Goal: Find specific page/section: Find specific page/section

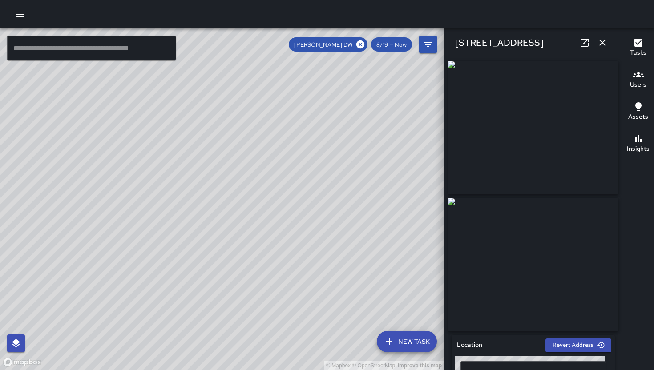
scroll to position [1339, 0]
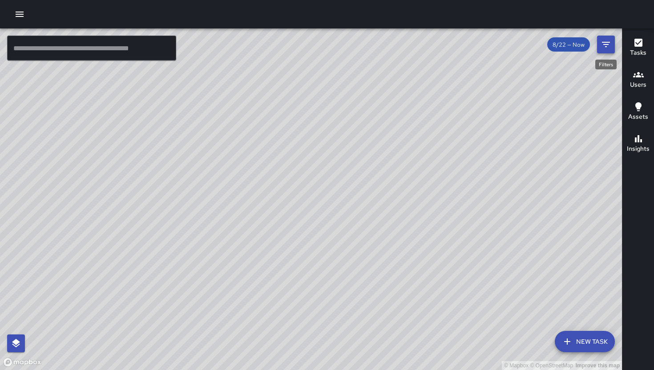
click at [603, 44] on icon "Filters" at bounding box center [606, 44] width 11 height 11
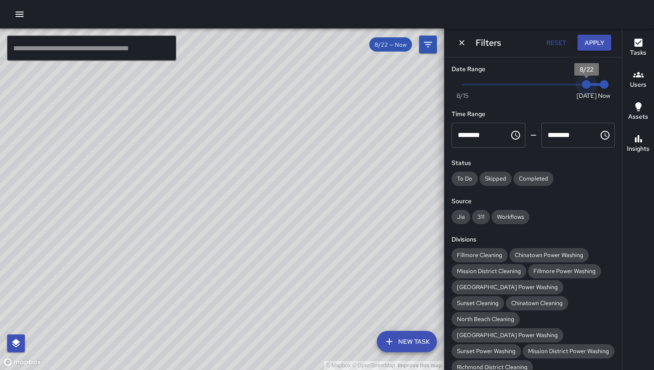
type input "*"
drag, startPoint x: 582, startPoint y: 83, endPoint x: 562, endPoint y: 85, distance: 20.1
click at [564, 85] on span "8/21" at bounding box center [568, 84] width 9 height 9
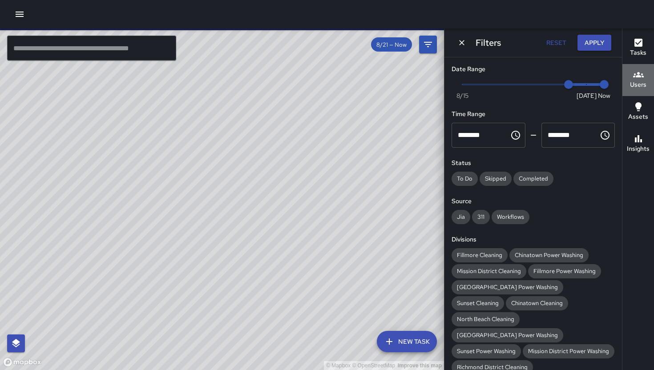
click at [647, 85] on button "Users" at bounding box center [639, 80] width 32 height 32
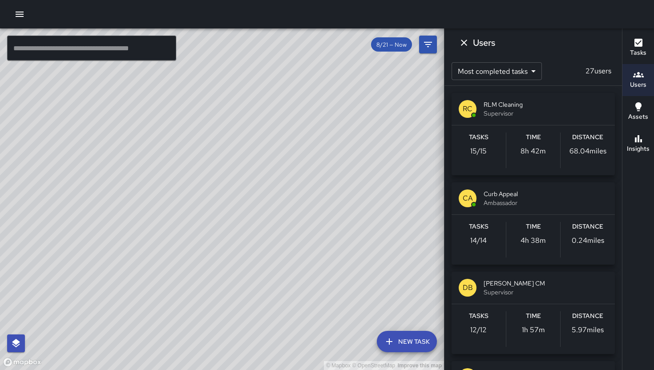
click at [636, 112] on h6 "Assets" at bounding box center [638, 117] width 20 height 10
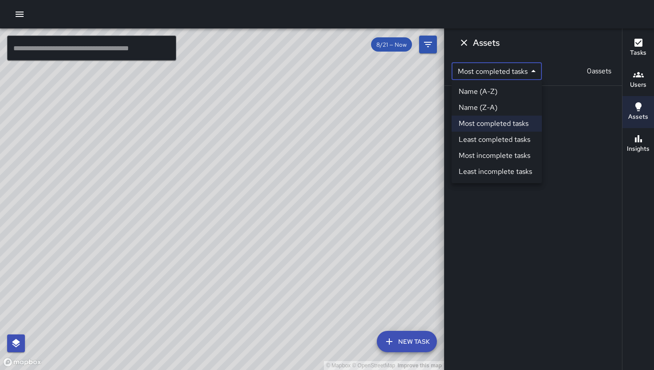
click at [536, 72] on body "© Mapbox © OpenStreetMap Improve this map ​ New Task 8/21 — Now Map Layers Task…" at bounding box center [327, 185] width 654 height 370
click at [498, 92] on li "Name (A-Z)" at bounding box center [497, 92] width 90 height 16
type input "*"
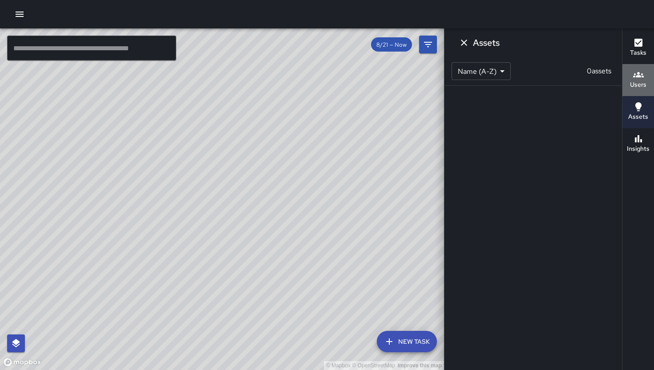
click at [645, 86] on h6 "Users" at bounding box center [638, 85] width 16 height 10
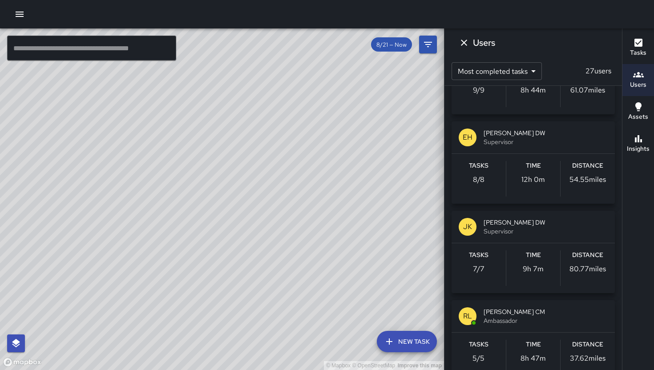
scroll to position [420, 0]
click at [507, 143] on span "Supervisor" at bounding box center [546, 141] width 124 height 9
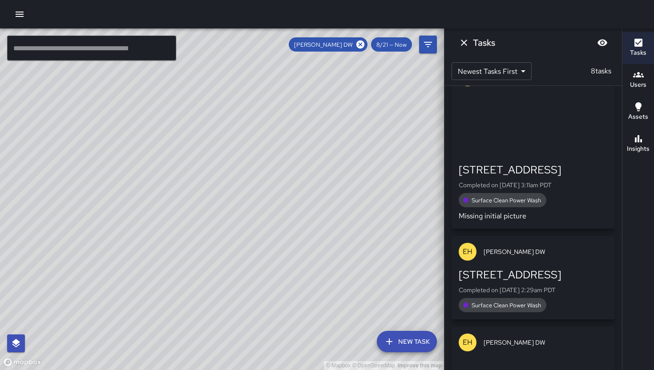
scroll to position [763, 0]
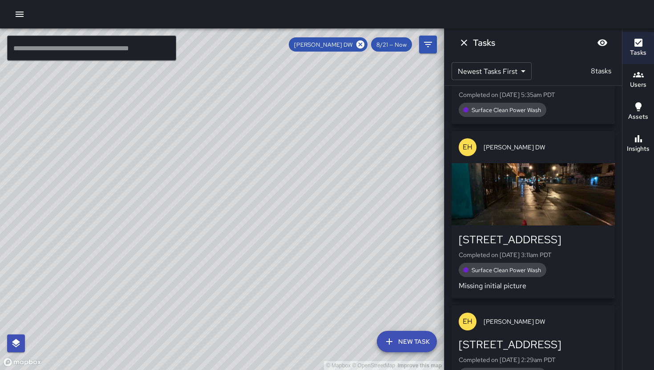
click at [562, 260] on div "2245 Mission Street Completed on 8/21/2025, 3:11am PDT Surface Clean Power Wash…" at bounding box center [533, 262] width 149 height 59
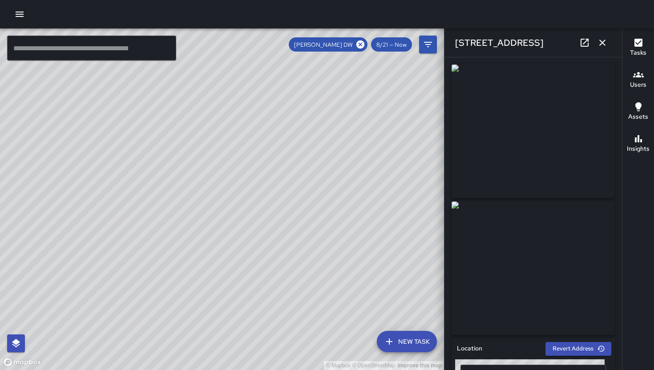
click at [607, 47] on icon "button" at bounding box center [602, 42] width 11 height 11
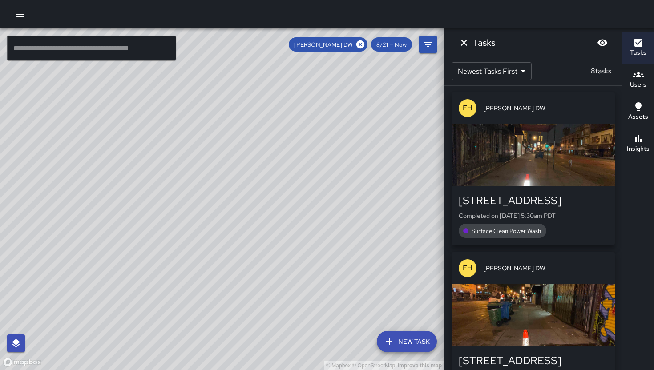
scroll to position [0, 0]
drag, startPoint x: 124, startPoint y: 251, endPoint x: 205, endPoint y: 143, distance: 135.1
click at [205, 143] on div "© Mapbox © OpenStreetMap Improve this map" at bounding box center [222, 199] width 444 height 342
drag, startPoint x: 199, startPoint y: 222, endPoint x: 200, endPoint y: 311, distance: 89.9
click at [200, 312] on div "© Mapbox © OpenStreetMap Improve this map" at bounding box center [222, 199] width 444 height 342
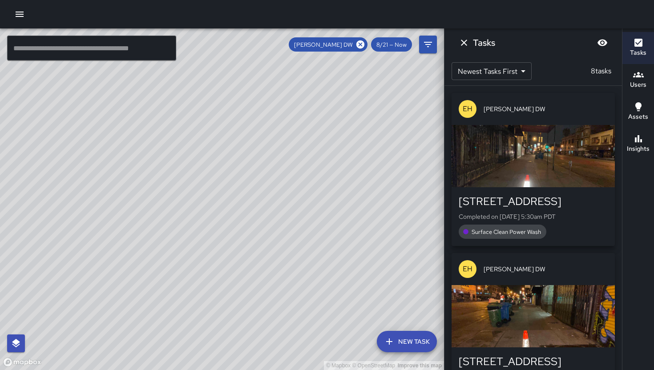
drag, startPoint x: 198, startPoint y: 165, endPoint x: 217, endPoint y: 353, distance: 189.2
click at [219, 357] on div "© Mapbox © OpenStreetMap Improve this map" at bounding box center [222, 199] width 444 height 342
drag, startPoint x: 297, startPoint y: 239, endPoint x: 302, endPoint y: 105, distance: 133.6
click at [302, 105] on div "© Mapbox © OpenStreetMap Improve this map" at bounding box center [222, 199] width 444 height 342
drag, startPoint x: 342, startPoint y: 270, endPoint x: 287, endPoint y: 130, distance: 150.2
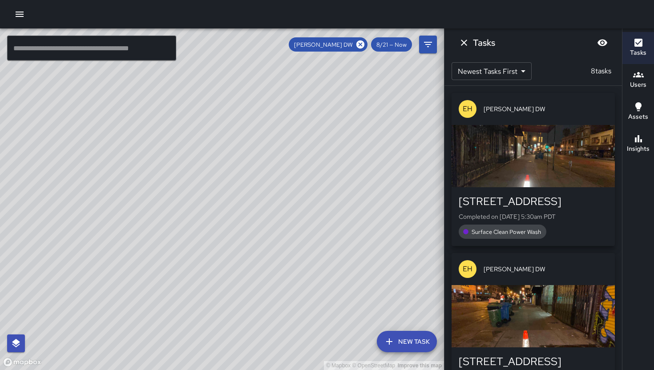
click at [287, 130] on div "© Mapbox © OpenStreetMap Improve this map" at bounding box center [222, 199] width 444 height 342
drag, startPoint x: 121, startPoint y: 224, endPoint x: 284, endPoint y: 204, distance: 164.1
click at [284, 204] on div "© Mapbox © OpenStreetMap Improve this map" at bounding box center [222, 199] width 444 height 342
click at [645, 80] on h6 "Users" at bounding box center [638, 85] width 16 height 10
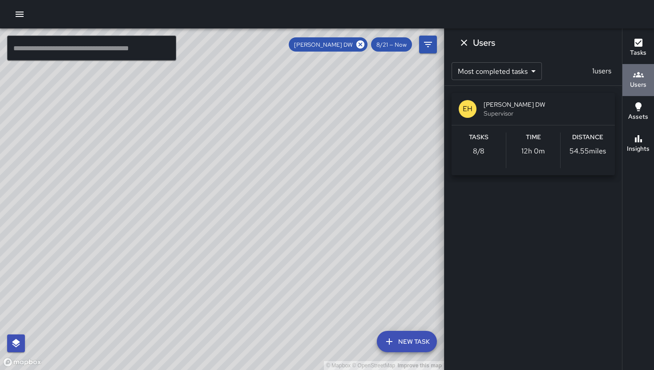
click at [641, 86] on h6 "Users" at bounding box center [638, 85] width 16 height 10
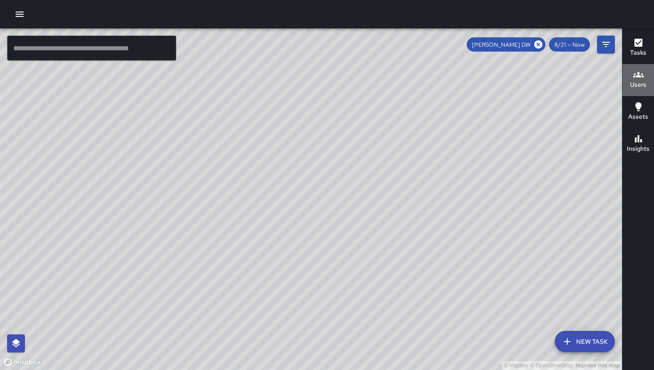
click at [641, 86] on h6 "Users" at bounding box center [638, 85] width 16 height 10
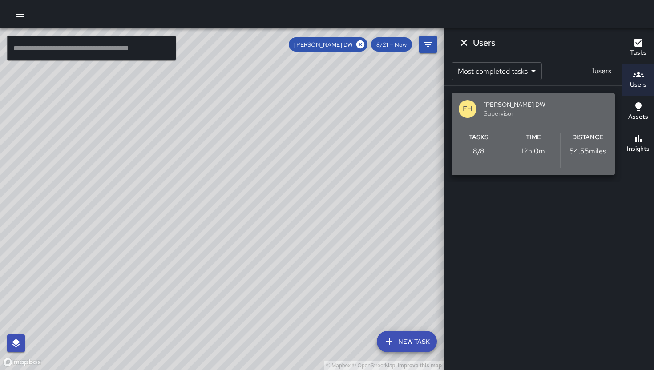
click at [528, 137] on h6 "Time" at bounding box center [533, 138] width 15 height 10
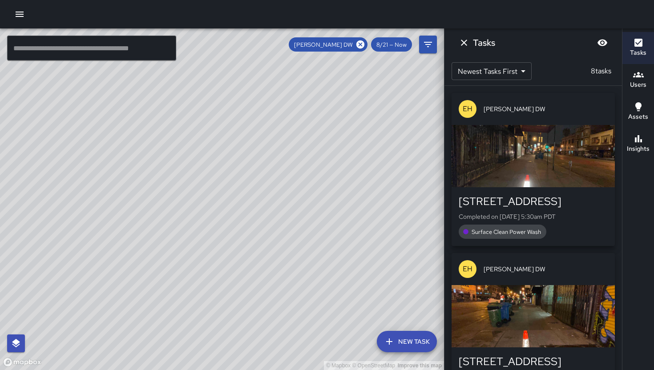
click at [629, 84] on button "Users" at bounding box center [639, 80] width 32 height 32
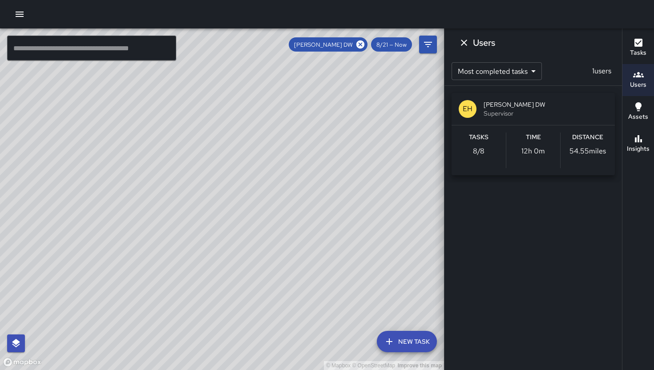
click at [604, 69] on p "1 users" at bounding box center [602, 71] width 26 height 11
click at [525, 67] on body "© Mapbox © OpenStreetMap Improve this map ​ New Task Eric Hudson DW 8/21 — Now …" at bounding box center [327, 185] width 654 height 370
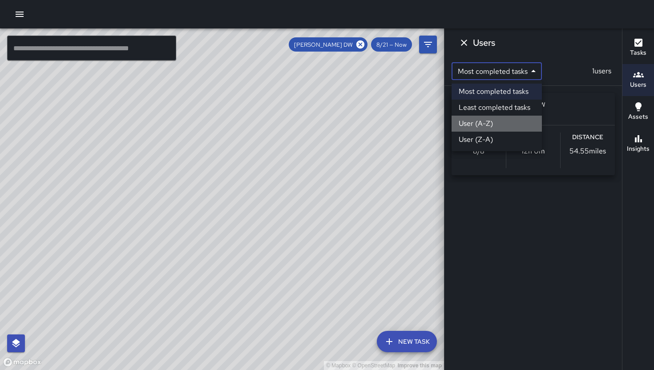
click at [494, 120] on li "User (A-Z)" at bounding box center [497, 124] width 90 height 16
type input "*"
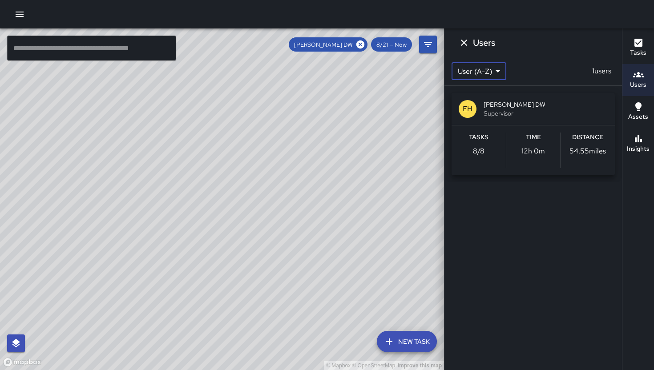
click at [646, 86] on h6 "Users" at bounding box center [638, 85] width 16 height 10
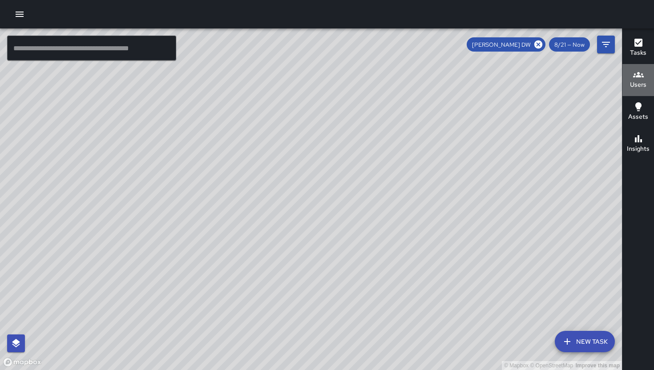
click at [646, 86] on h6 "Users" at bounding box center [638, 85] width 16 height 10
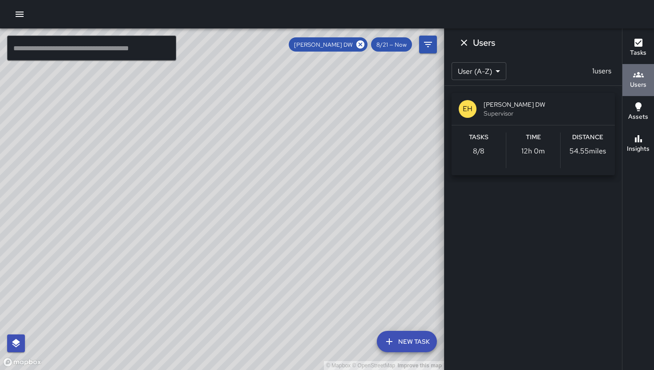
click at [643, 87] on h6 "Users" at bounding box center [638, 85] width 16 height 10
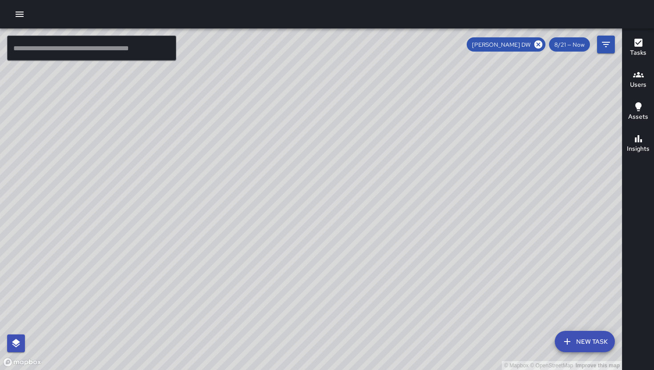
drag, startPoint x: 653, startPoint y: 86, endPoint x: 648, endPoint y: 85, distance: 5.2
click at [653, 86] on button "Users" at bounding box center [639, 80] width 32 height 32
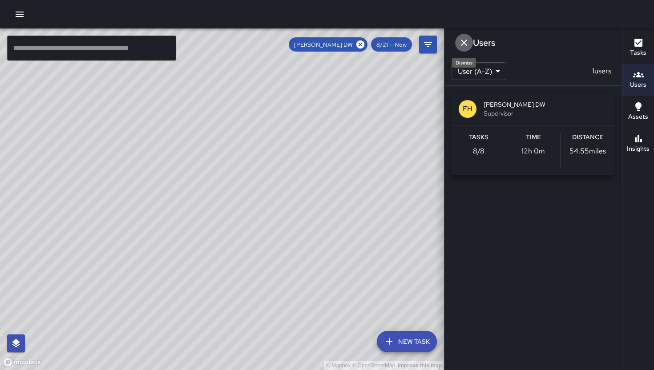
click at [467, 43] on icon "Dismiss" at bounding box center [464, 42] width 11 height 11
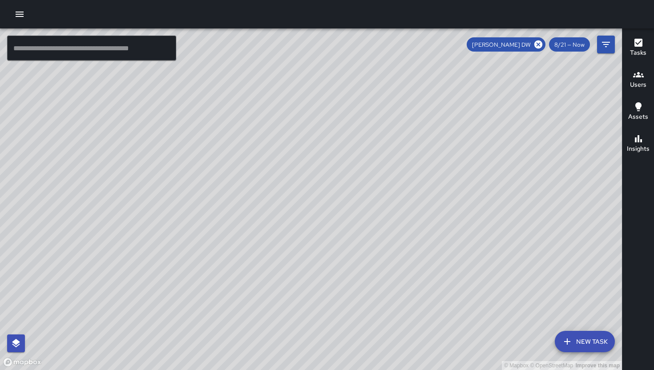
click at [640, 77] on icon "button" at bounding box center [638, 74] width 11 height 5
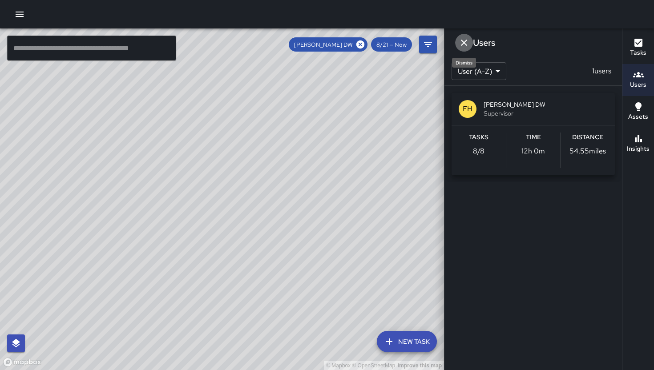
click at [469, 45] on icon "Dismiss" at bounding box center [464, 42] width 11 height 11
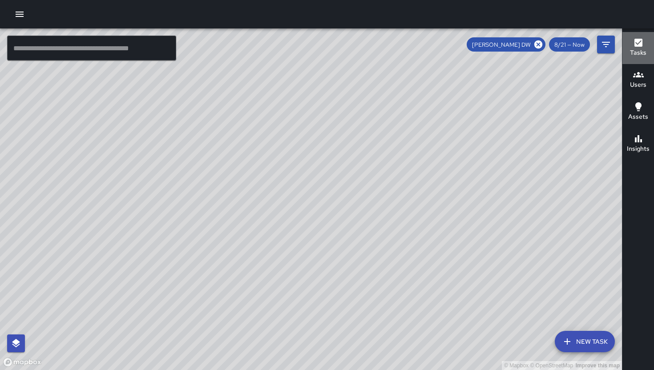
click at [642, 43] on icon "button" at bounding box center [638, 42] width 11 height 11
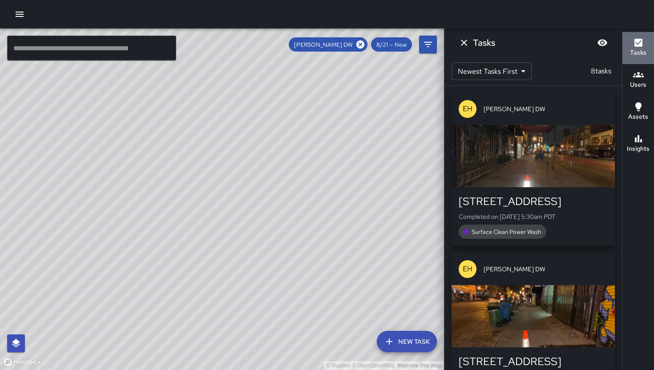
click at [642, 40] on icon "button" at bounding box center [639, 43] width 8 height 8
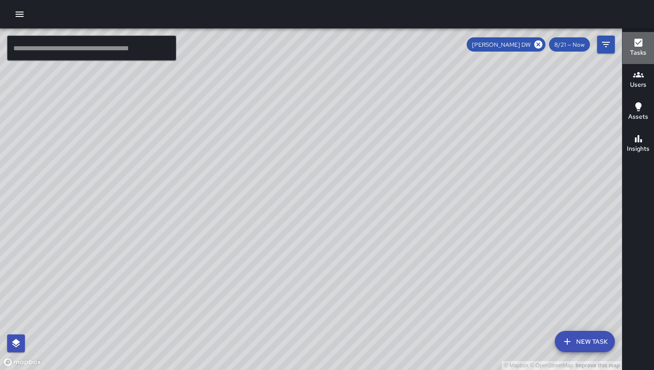
click at [641, 40] on icon "button" at bounding box center [639, 43] width 8 height 8
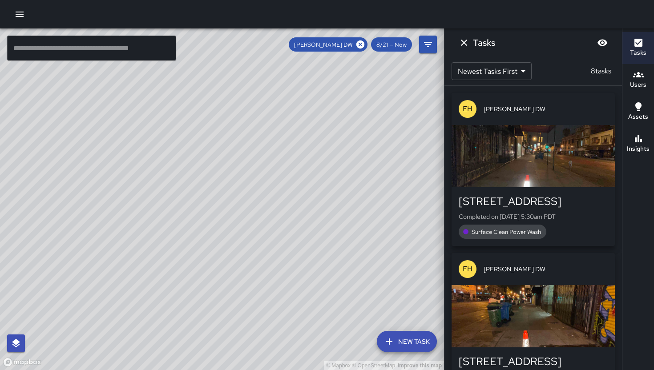
click at [642, 76] on icon "button" at bounding box center [638, 74] width 11 height 5
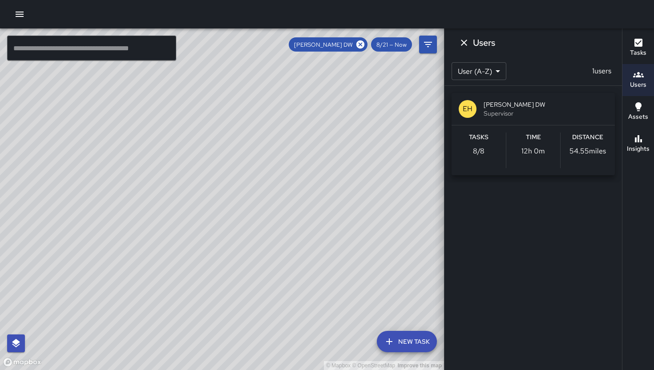
click at [92, 53] on input "text" at bounding box center [91, 48] width 169 height 25
click at [158, 53] on input "text" at bounding box center [91, 48] width 169 height 25
click at [100, 46] on input "text" at bounding box center [91, 48] width 169 height 25
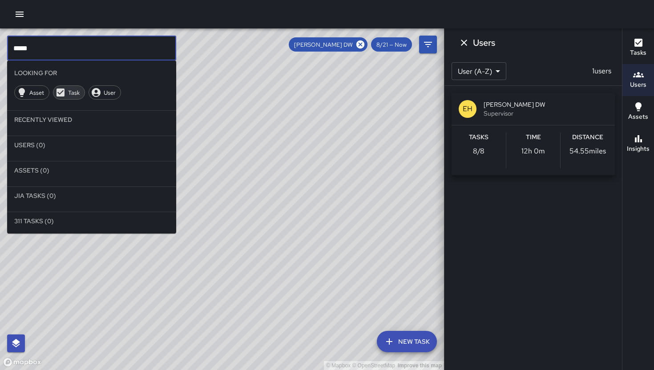
type input "*****"
click at [67, 90] on span "Task" at bounding box center [73, 93] width 21 height 8
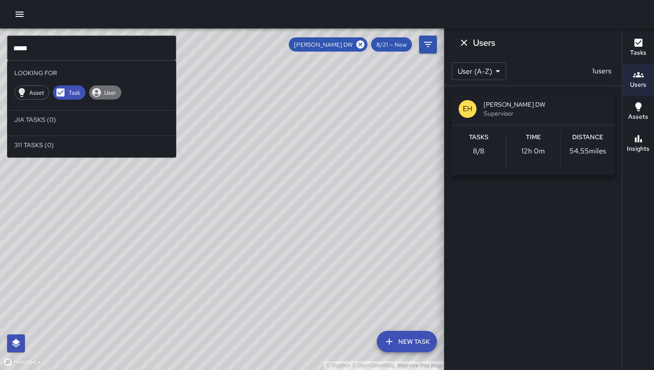
click at [97, 93] on icon at bounding box center [96, 92] width 11 height 11
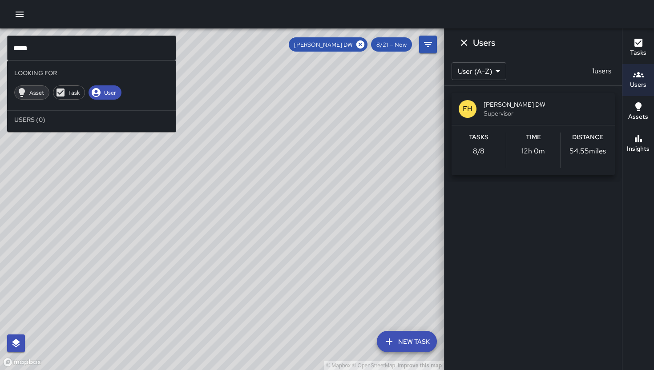
click at [27, 89] on span "Asset" at bounding box center [36, 93] width 24 height 8
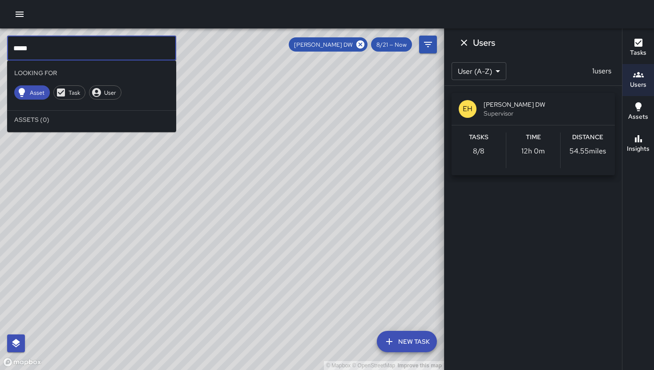
drag, startPoint x: 50, startPoint y: 52, endPoint x: 0, endPoint y: 50, distance: 49.9
click at [0, 50] on div "© Mapbox © OpenStreetMap Improve this map ***** ​ Looking For Asset Task User A…" at bounding box center [222, 199] width 444 height 342
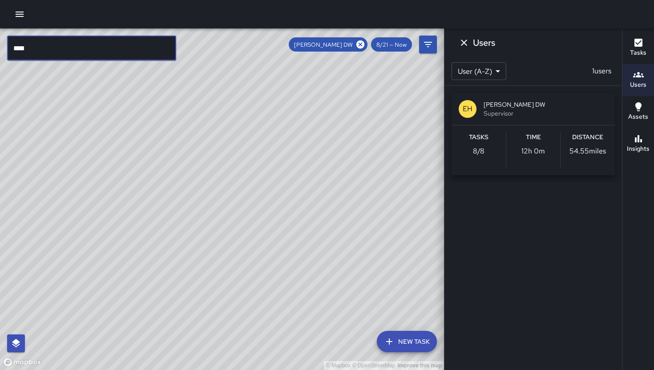
click at [87, 46] on input "****" at bounding box center [91, 48] width 169 height 25
click at [159, 51] on input "****" at bounding box center [91, 48] width 169 height 25
click at [77, 50] on input "****" at bounding box center [91, 48] width 169 height 25
click at [343, 45] on span "[PERSON_NAME] DW" at bounding box center [323, 45] width 69 height 8
click at [431, 50] on button "Filters" at bounding box center [428, 45] width 18 height 18
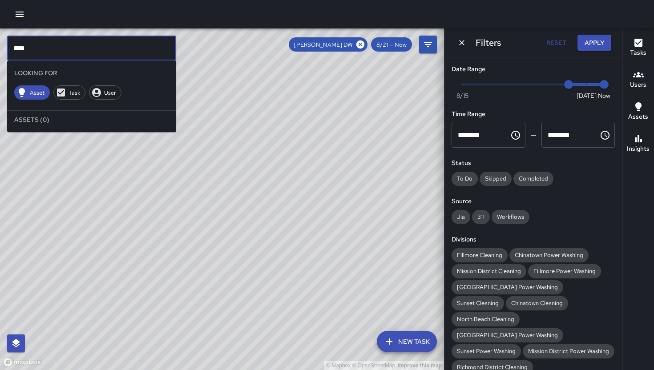
click at [131, 49] on input "****" at bounding box center [91, 48] width 169 height 25
click at [17, 51] on input "*******" at bounding box center [91, 48] width 169 height 25
type input "*******"
click at [592, 42] on button "Apply" at bounding box center [595, 43] width 34 height 16
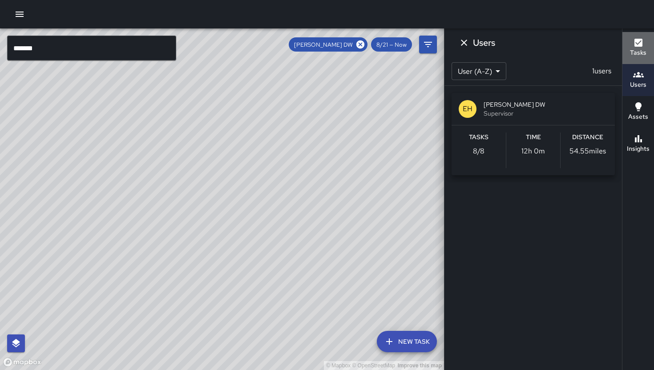
click at [639, 45] on icon "button" at bounding box center [639, 43] width 8 height 8
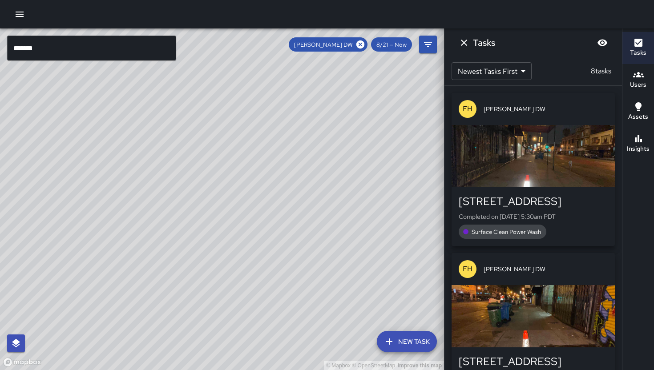
click at [550, 43] on div "Tasks" at bounding box center [534, 42] width 178 height 28
drag, startPoint x: 644, startPoint y: 89, endPoint x: 639, endPoint y: 81, distance: 9.0
click at [644, 89] on h6 "Users" at bounding box center [638, 85] width 16 height 10
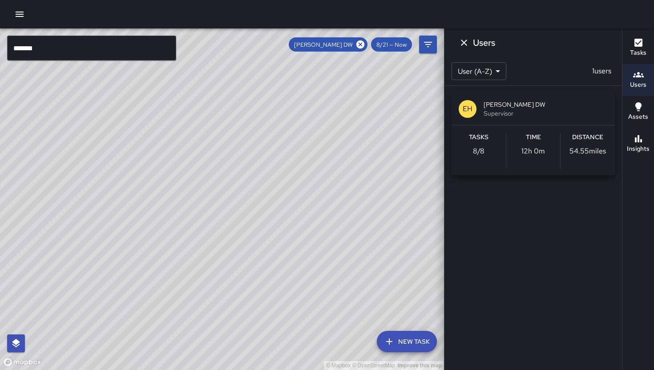
click at [562, 15] on div at bounding box center [327, 14] width 654 height 28
click at [420, 31] on div "© Mapbox © OpenStreetMap Improve this map" at bounding box center [222, 199] width 444 height 342
drag, startPoint x: 413, startPoint y: 62, endPoint x: 414, endPoint y: 70, distance: 7.6
click at [414, 65] on div "© Mapbox © OpenStreetMap Improve this map" at bounding box center [222, 199] width 444 height 342
click at [129, 34] on div "© Mapbox © OpenStreetMap Improve this map" at bounding box center [222, 199] width 444 height 342
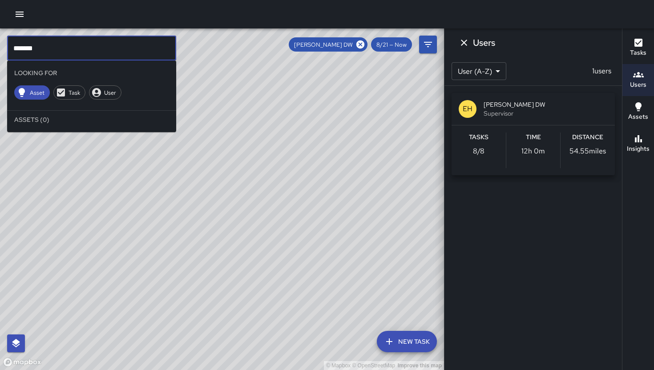
click at [118, 51] on input "*******" at bounding box center [91, 48] width 169 height 25
click at [34, 94] on span "Asset" at bounding box center [36, 93] width 25 height 8
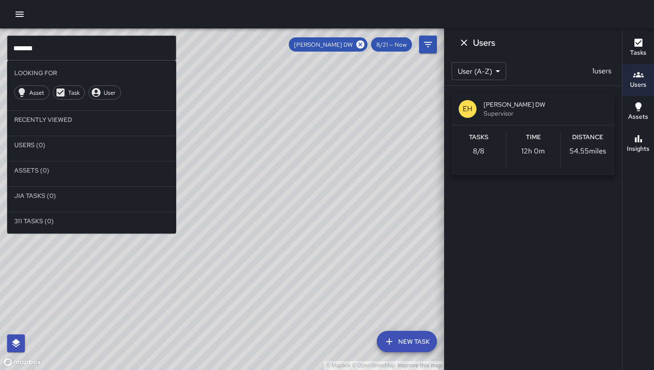
drag, startPoint x: 55, startPoint y: 123, endPoint x: 129, endPoint y: 101, distance: 77.7
click at [60, 119] on li "Recently Viewed" at bounding box center [91, 120] width 169 height 18
click at [639, 125] on button "Assets" at bounding box center [639, 112] width 32 height 32
